Goal: Contribute content

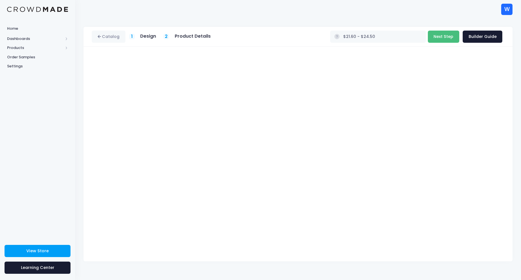
click at [438, 35] on button "Next Step" at bounding box center [443, 37] width 31 height 12
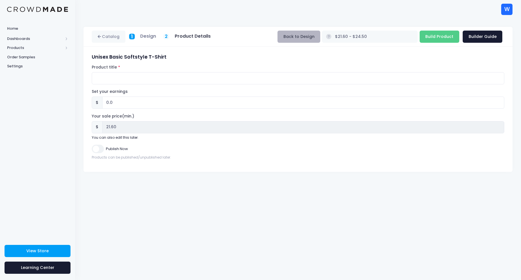
click at [320, 38] on button "Back to Design" at bounding box center [299, 37] width 43 height 12
